Goal: Task Accomplishment & Management: Use online tool/utility

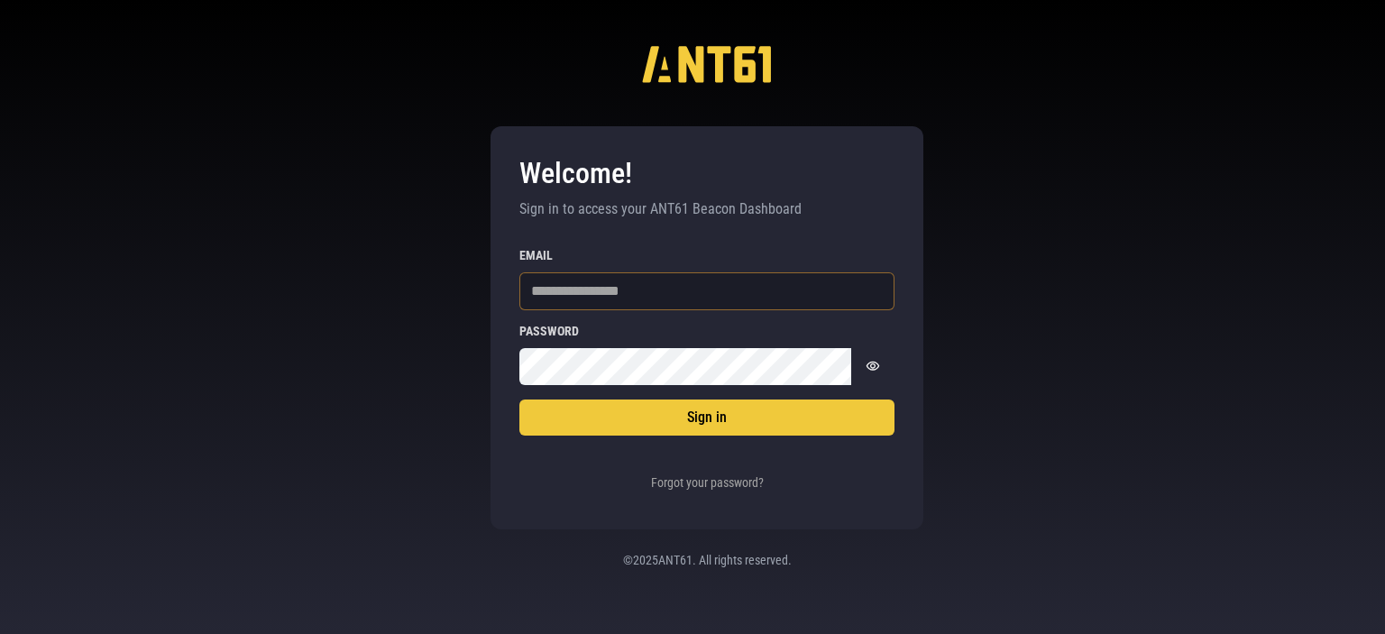
click at [590, 298] on input "Email" at bounding box center [706, 291] width 375 height 38
type input "**********"
drag, startPoint x: 711, startPoint y: 288, endPoint x: 284, endPoint y: 291, distance: 426.6
click at [284, 291] on div "**********" at bounding box center [692, 317] width 1385 height 634
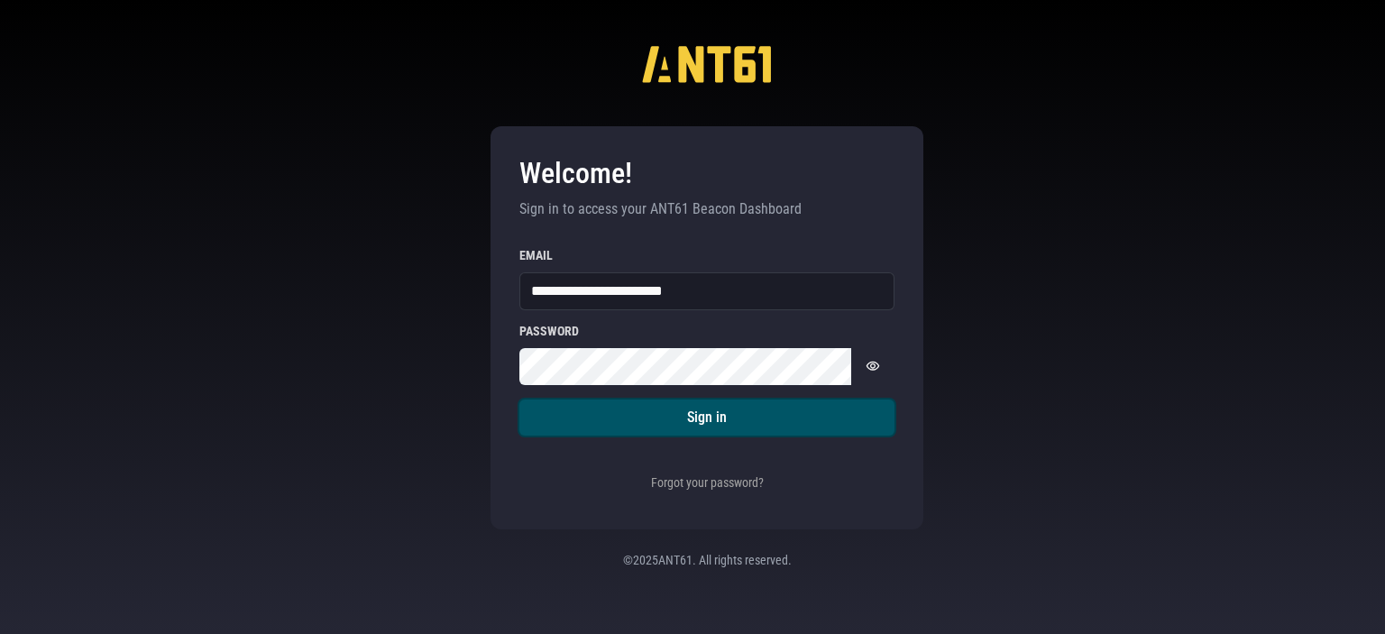
click at [662, 425] on button "Sign in" at bounding box center [706, 418] width 375 height 36
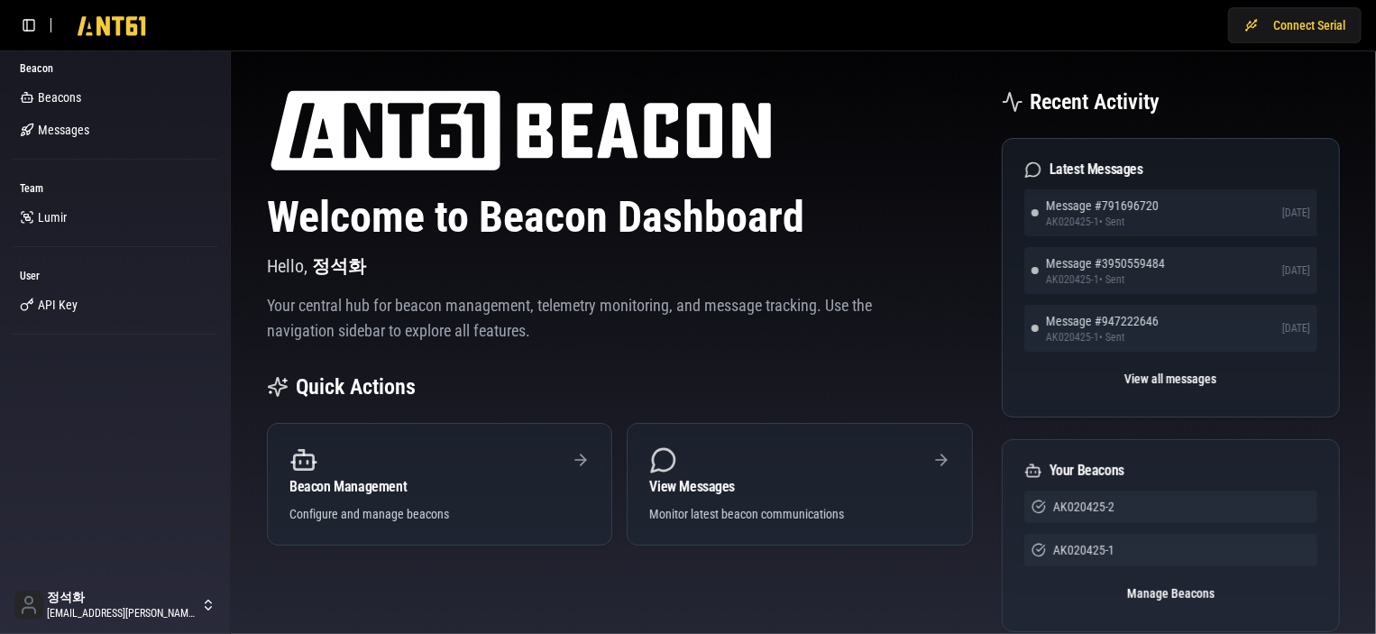
click at [827, 309] on p "Your central hub for beacon management, telemetry monitoring, and message track…" at bounding box center [570, 318] width 606 height 51
click at [108, 104] on link "Beacons" at bounding box center [115, 97] width 205 height 29
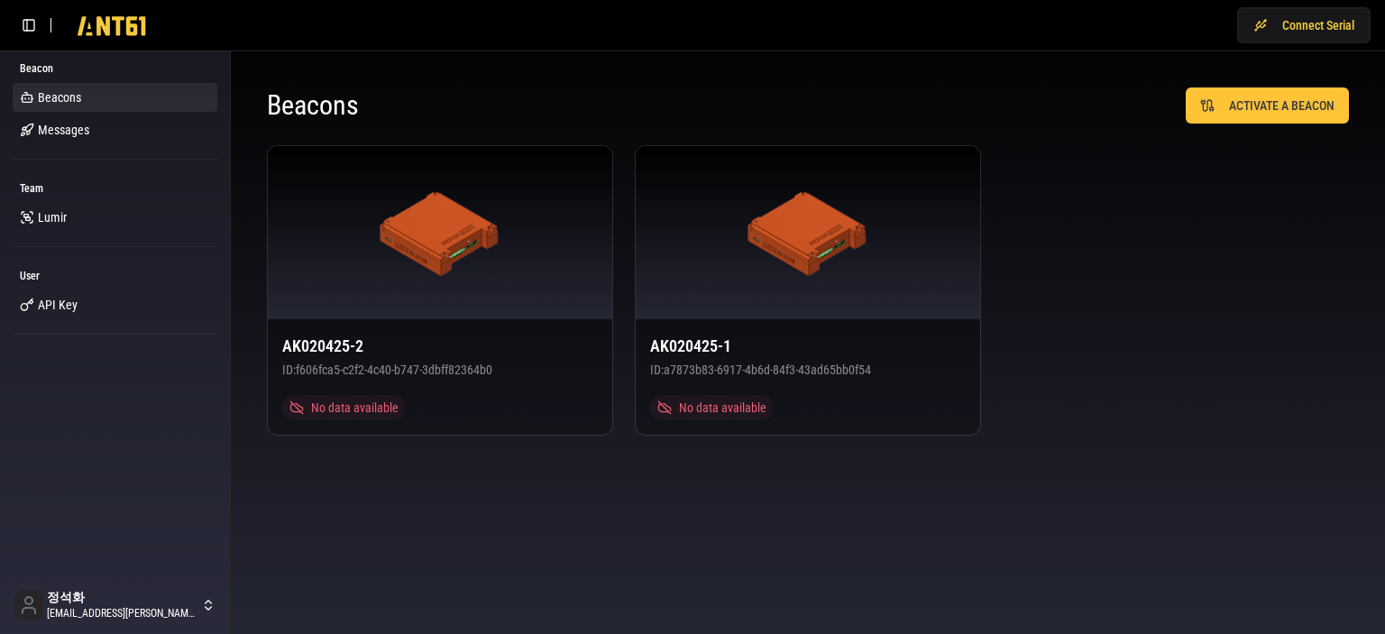
click at [1170, 357] on div "AK020425-2 ID: f606fca5-c2f2-4c40-b747-3dbff82364b0 No data available AK020425-…" at bounding box center [808, 290] width 1082 height 290
click at [1147, 247] on div "AK020425-2 ID: f606fca5-c2f2-4c40-b747-3dbff82364b0 No data available AK020425-…" at bounding box center [808, 290] width 1082 height 290
click at [108, 35] on icon at bounding box center [112, 30] width 68 height 29
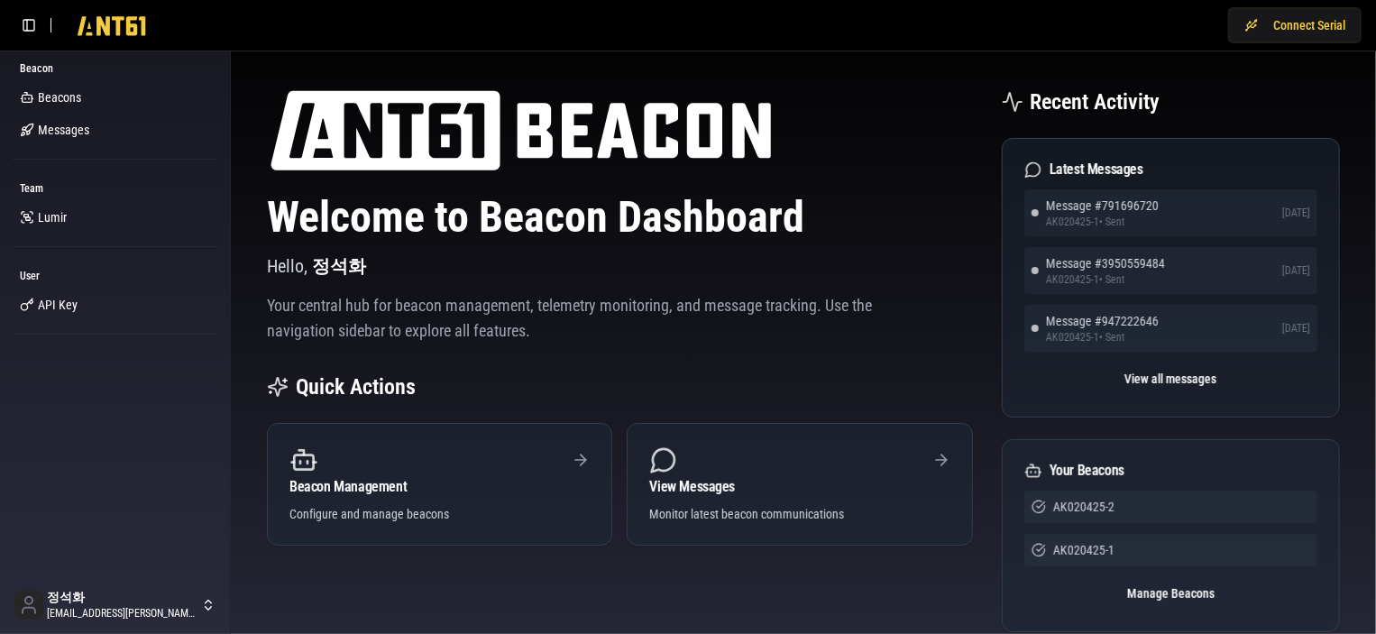
click at [724, 301] on p "Your central hub for beacon management, telemetry monitoring, and message track…" at bounding box center [570, 318] width 606 height 51
click at [61, 218] on span "Lumir" at bounding box center [52, 217] width 29 height 18
